Goal: Check status: Check status

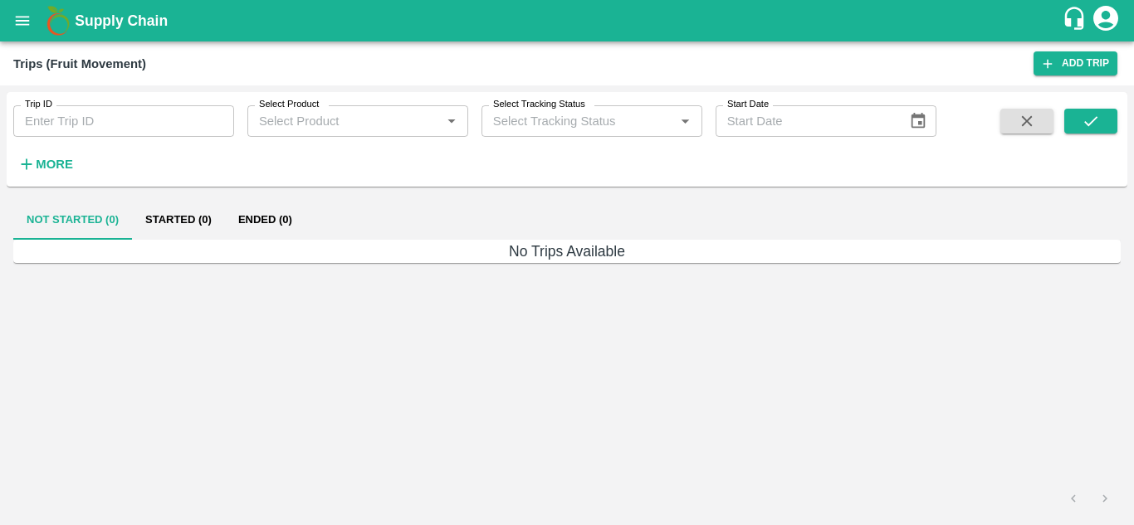
type input "81043"
type input "Ongoing"
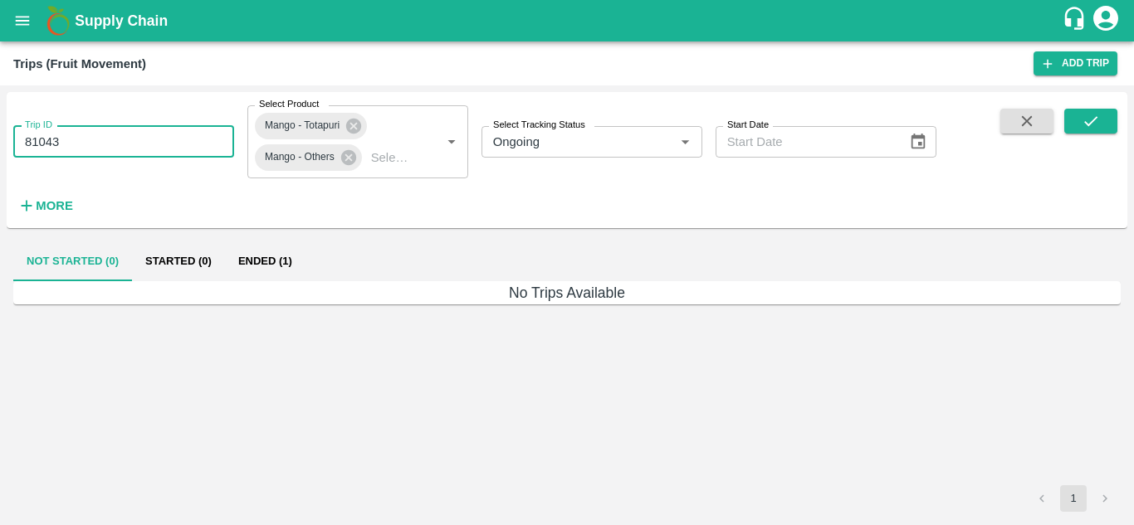
click at [177, 150] on input "81043" at bounding box center [123, 142] width 221 height 32
type input "8"
paste input "text"
type input "86487"
click at [1076, 129] on button "submit" at bounding box center [1090, 121] width 53 height 25
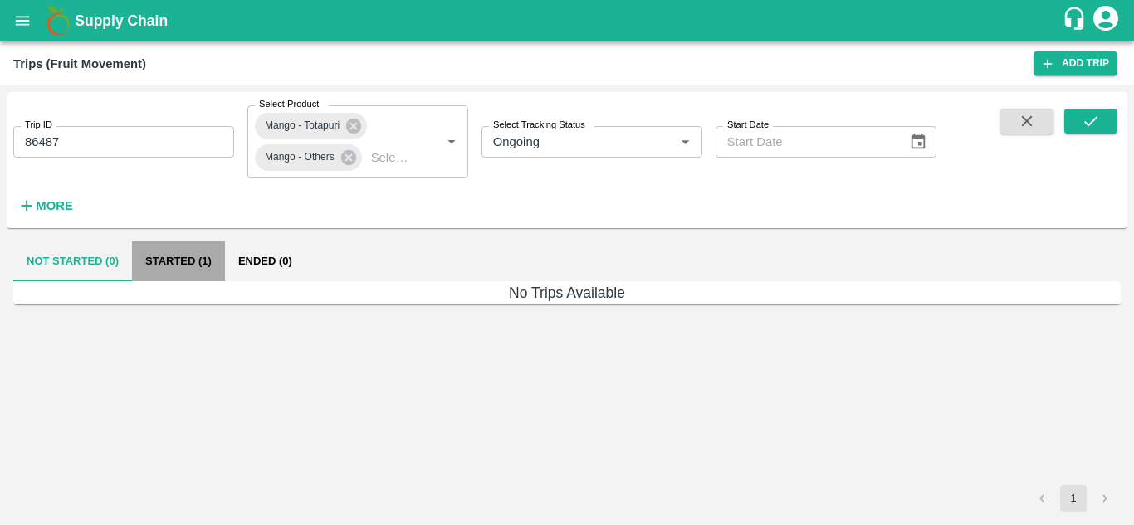
click at [178, 257] on button "Started (1)" at bounding box center [178, 262] width 93 height 40
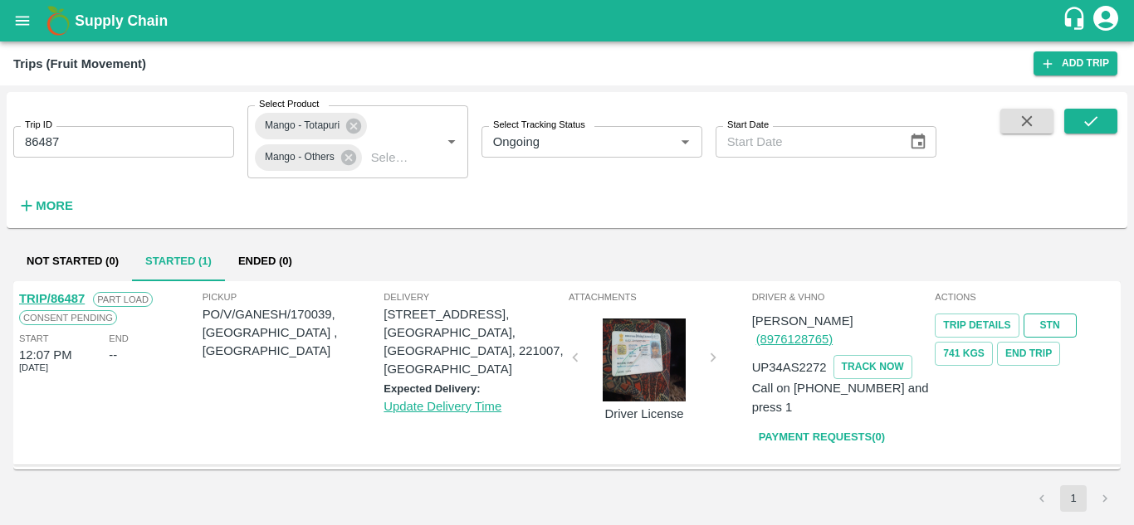
click at [1041, 325] on link "STN" at bounding box center [1049, 326] width 53 height 24
